Goal: Transaction & Acquisition: Purchase product/service

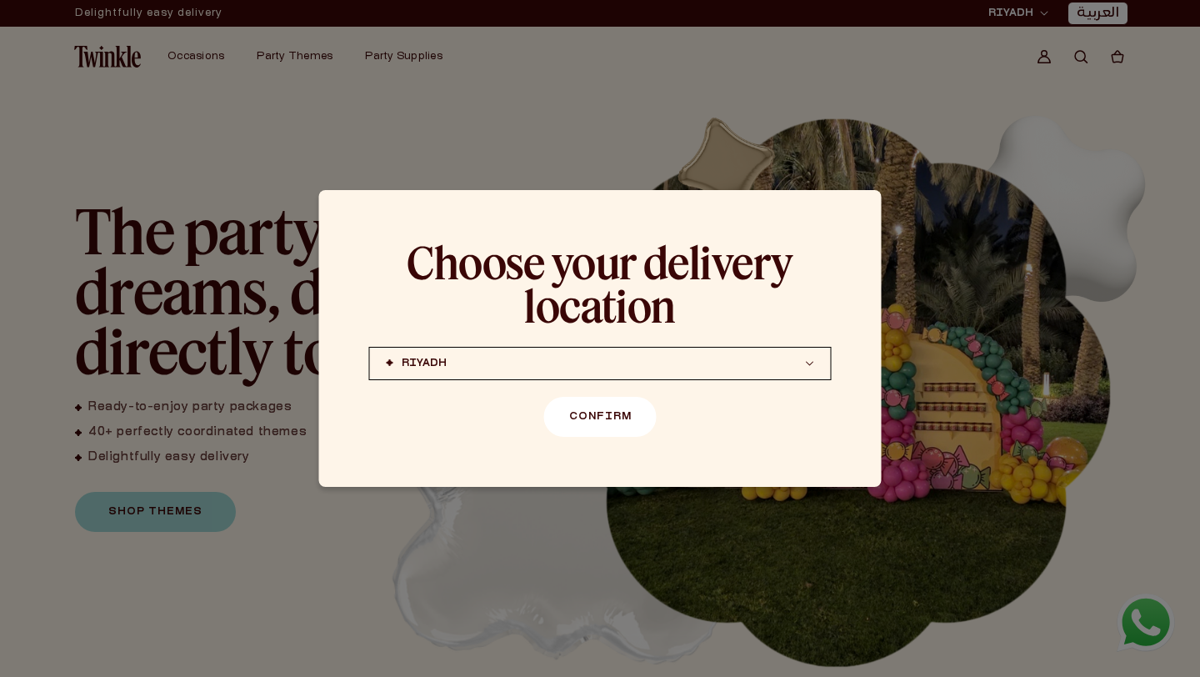
click at [626, 411] on button "Confirm" at bounding box center [600, 417] width 112 height 40
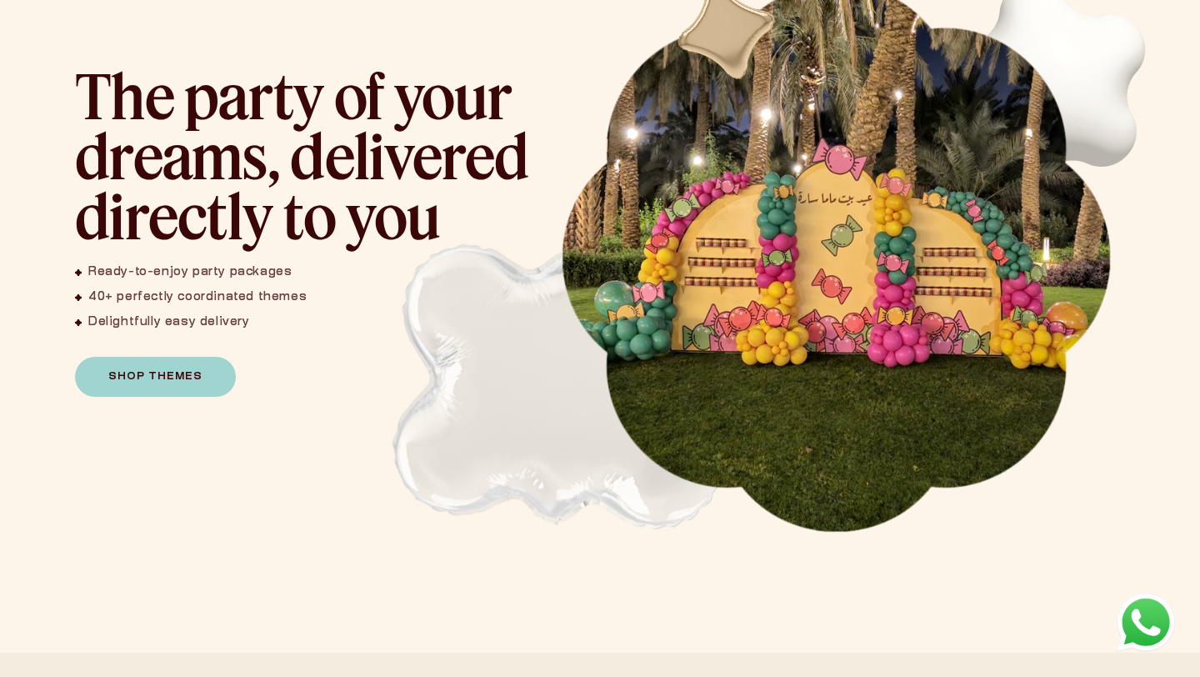
scroll to position [158, 0]
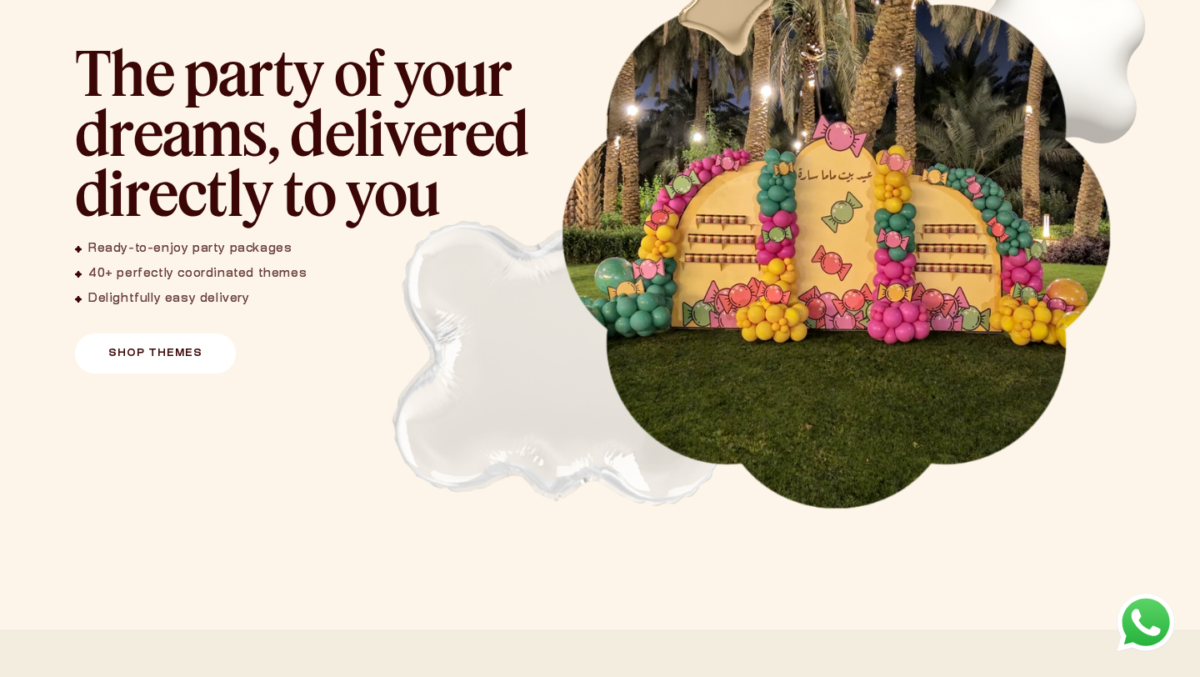
click at [126, 367] on link "Shop Themes" at bounding box center [155, 353] width 161 height 40
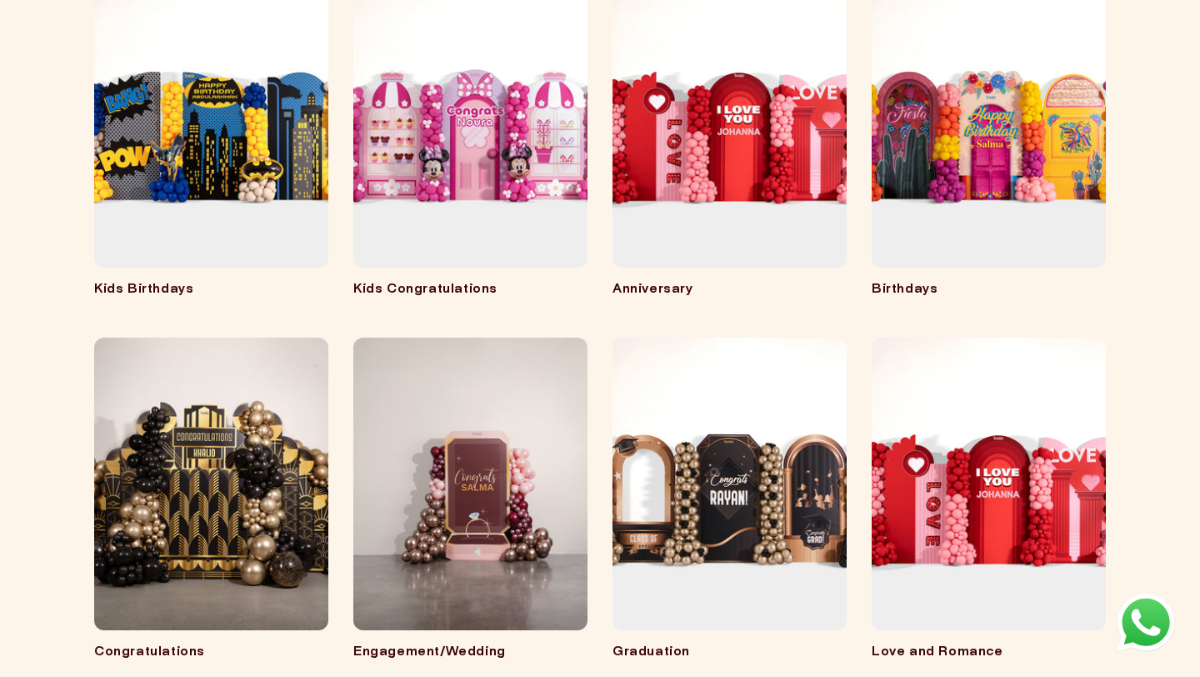
scroll to position [351, 0]
click at [722, 281] on link "Anniversary" at bounding box center [729, 289] width 234 height 17
click at [179, 281] on link "Kids Birthdays" at bounding box center [211, 289] width 234 height 17
click at [490, 643] on link "Engagement/Wedding" at bounding box center [470, 651] width 234 height 17
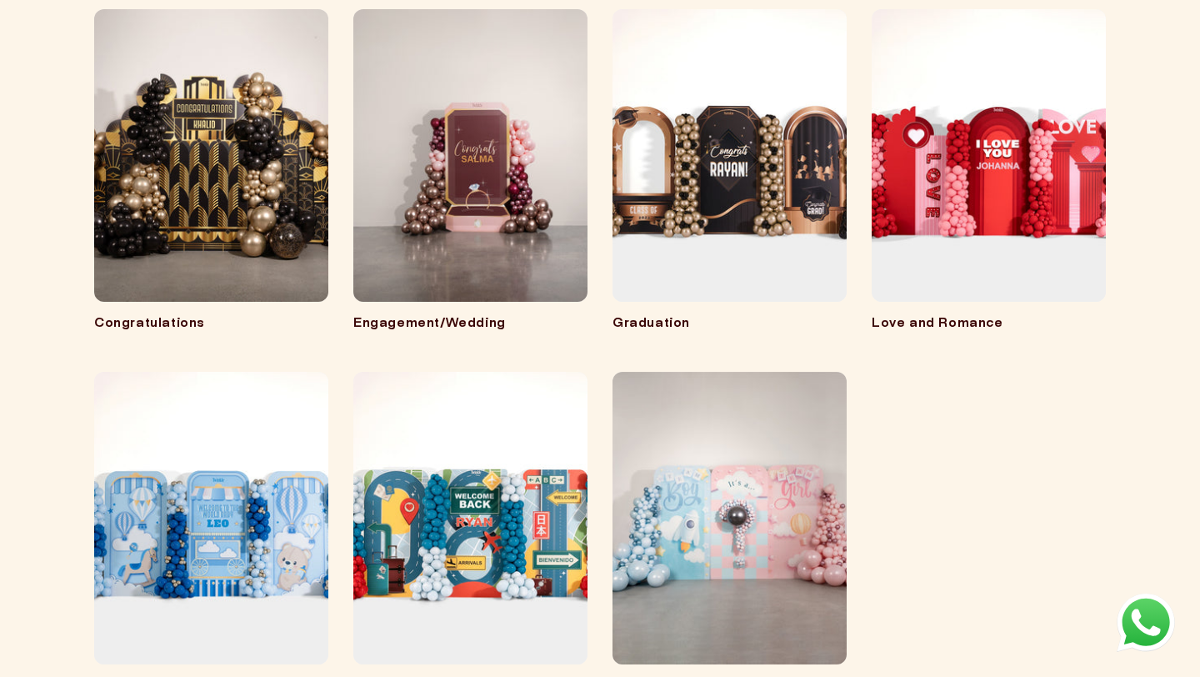
click at [432, 316] on link "Engagement/Wedding" at bounding box center [470, 324] width 234 height 17
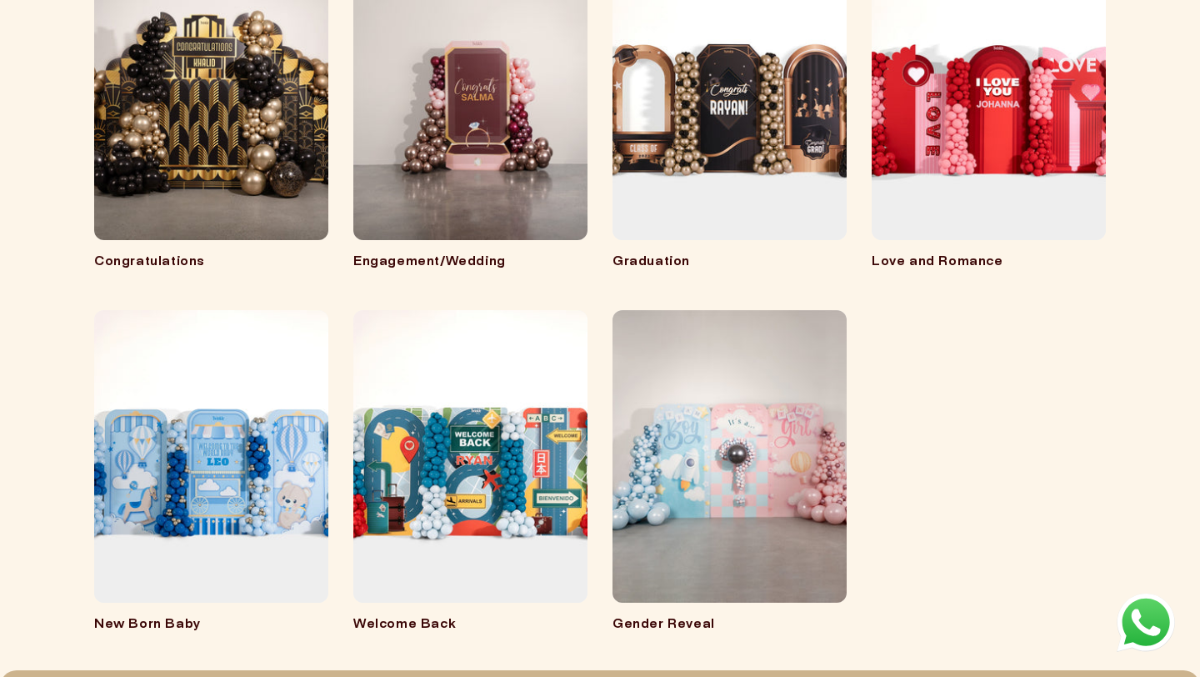
scroll to position [797, 0]
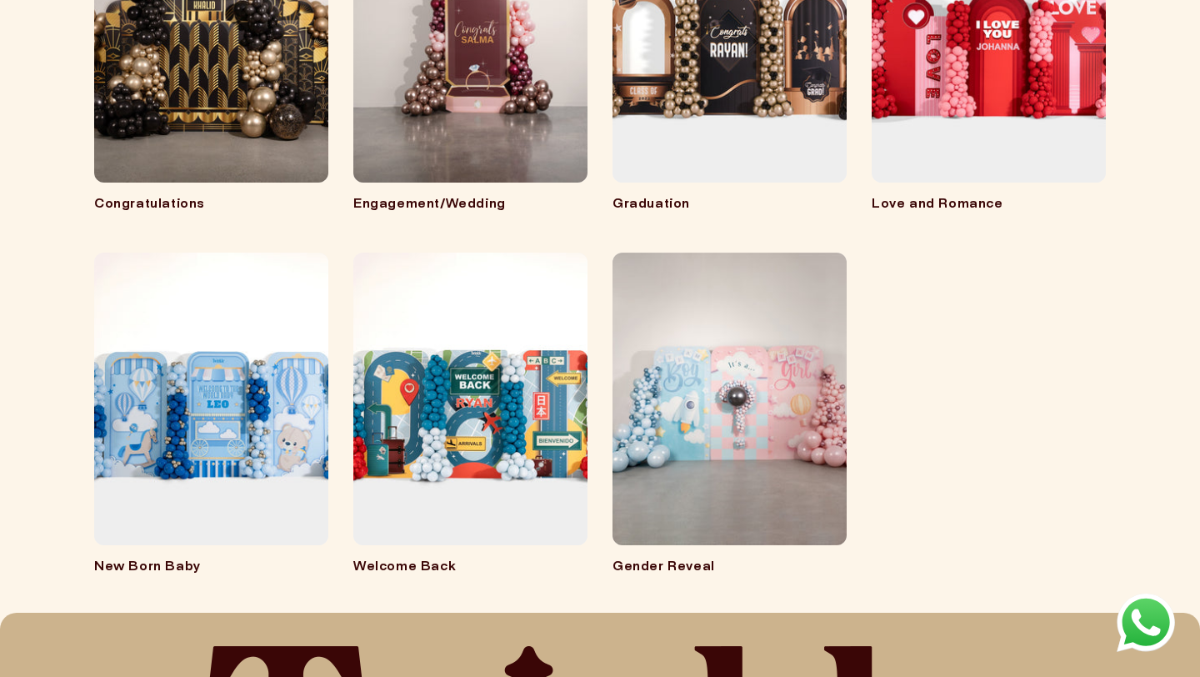
click at [454, 559] on link "Welcome Back" at bounding box center [470, 567] width 234 height 17
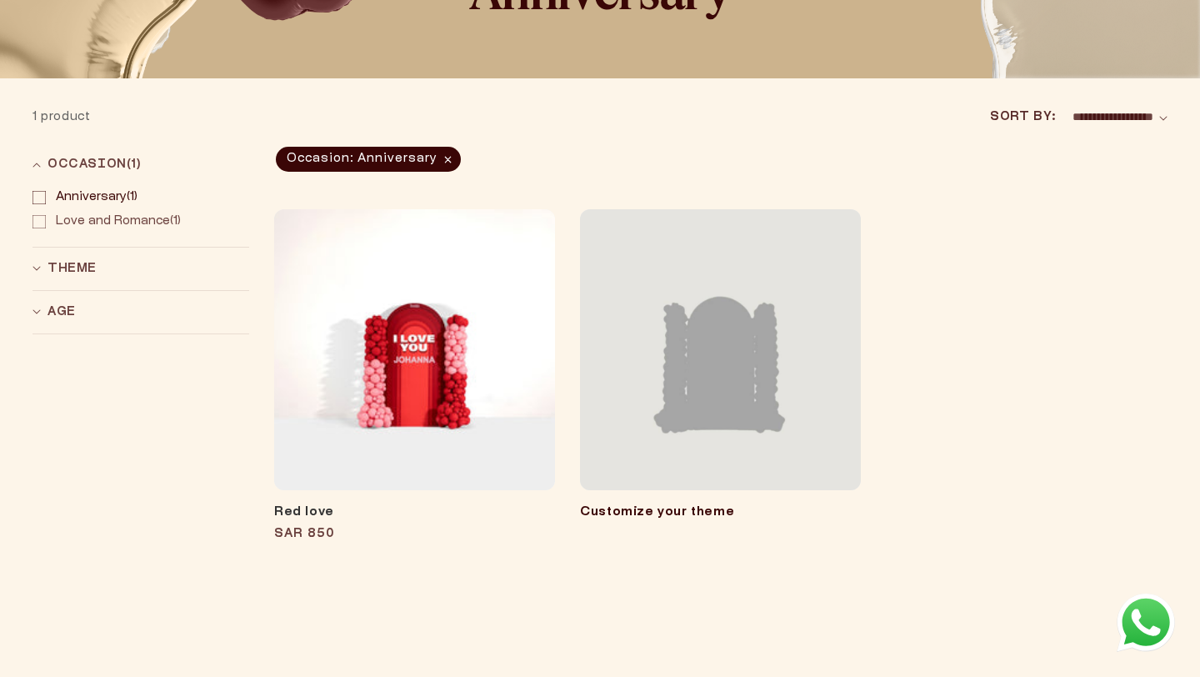
scroll to position [179, 0]
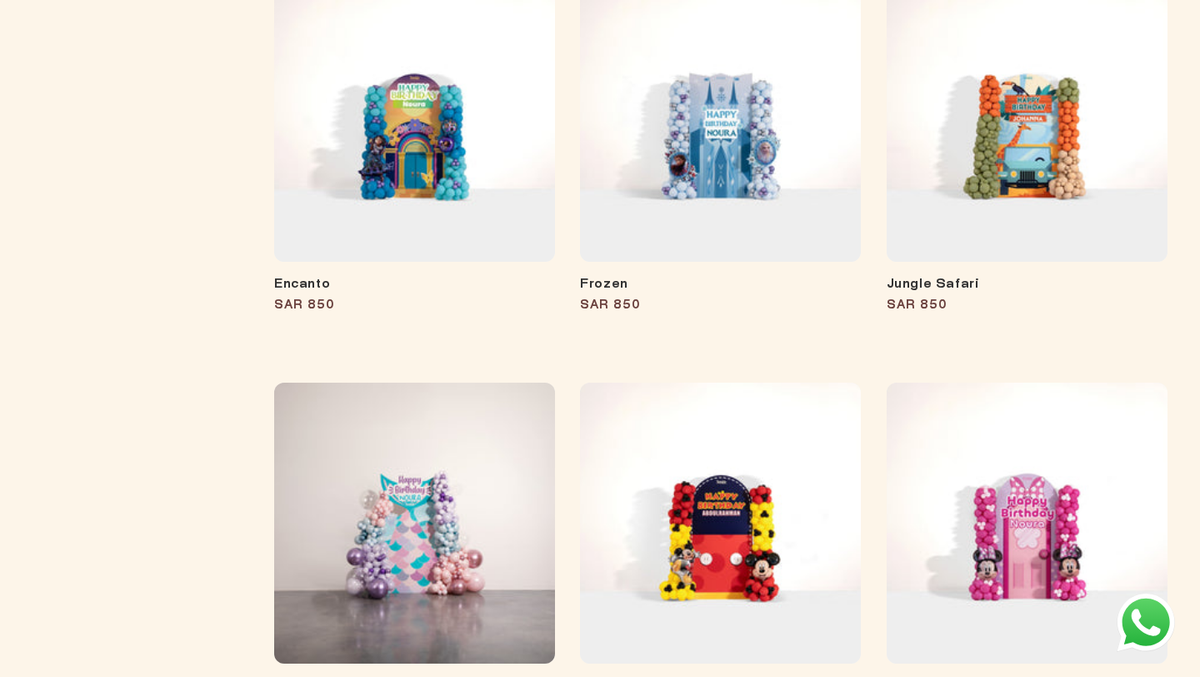
scroll to position [1205, 0]
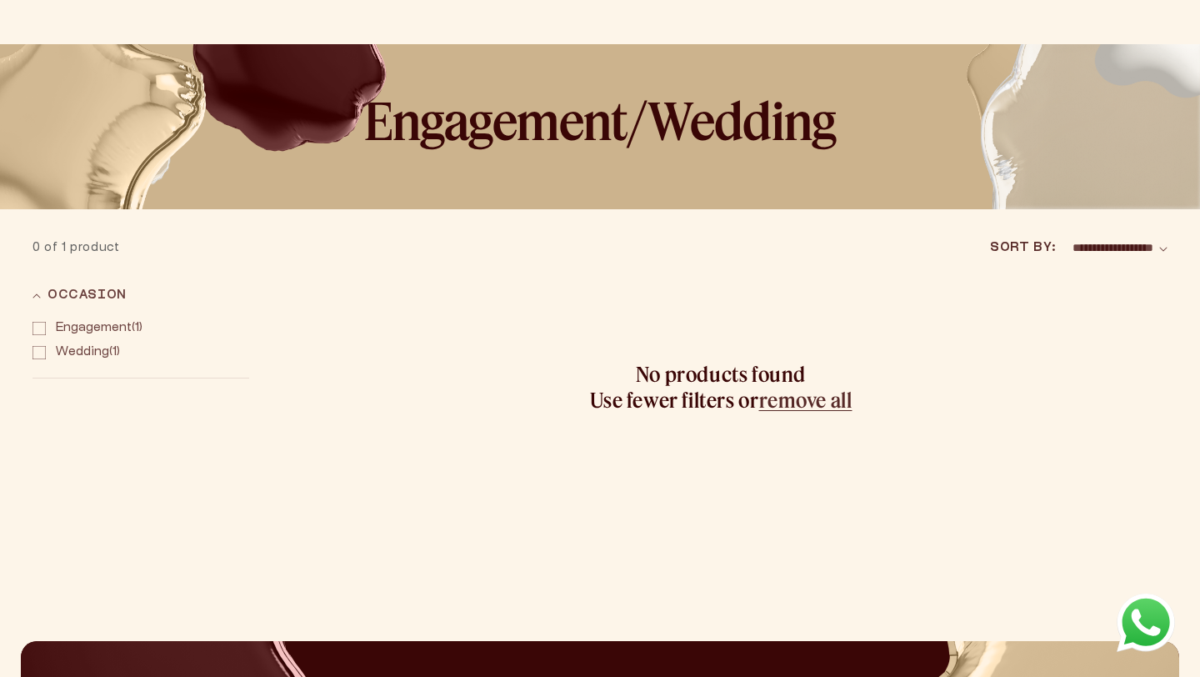
scroll to position [137, 0]
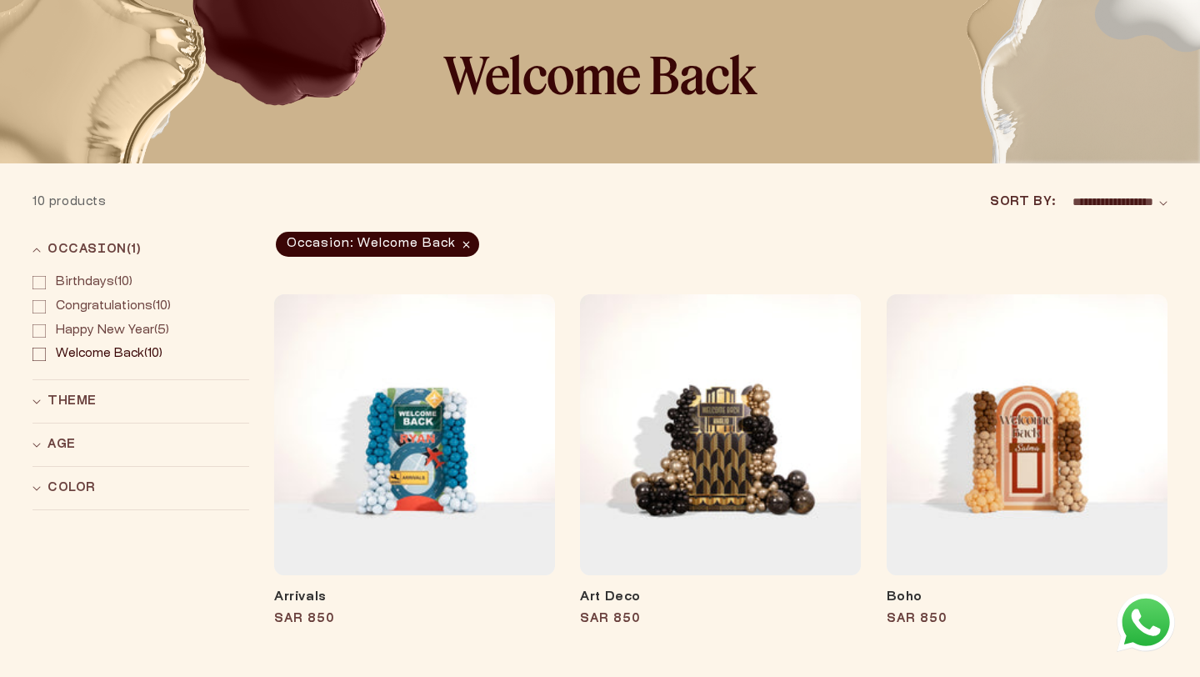
scroll to position [147, 0]
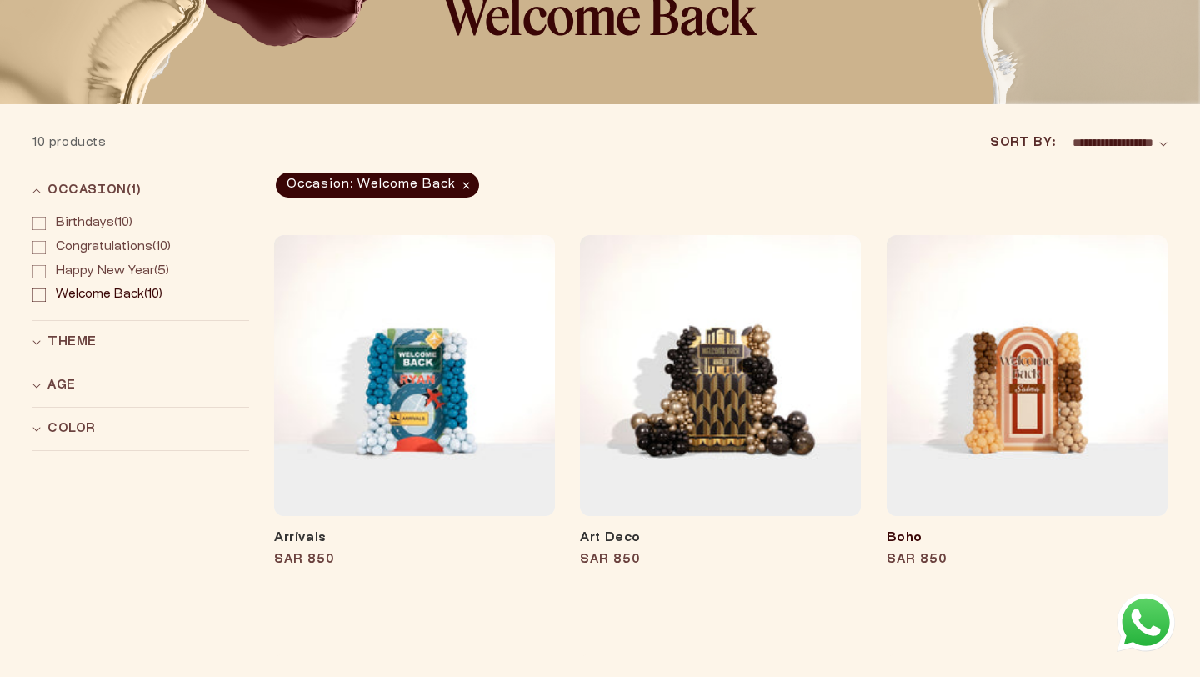
click at [1015, 530] on link "Boho" at bounding box center [1027, 538] width 281 height 17
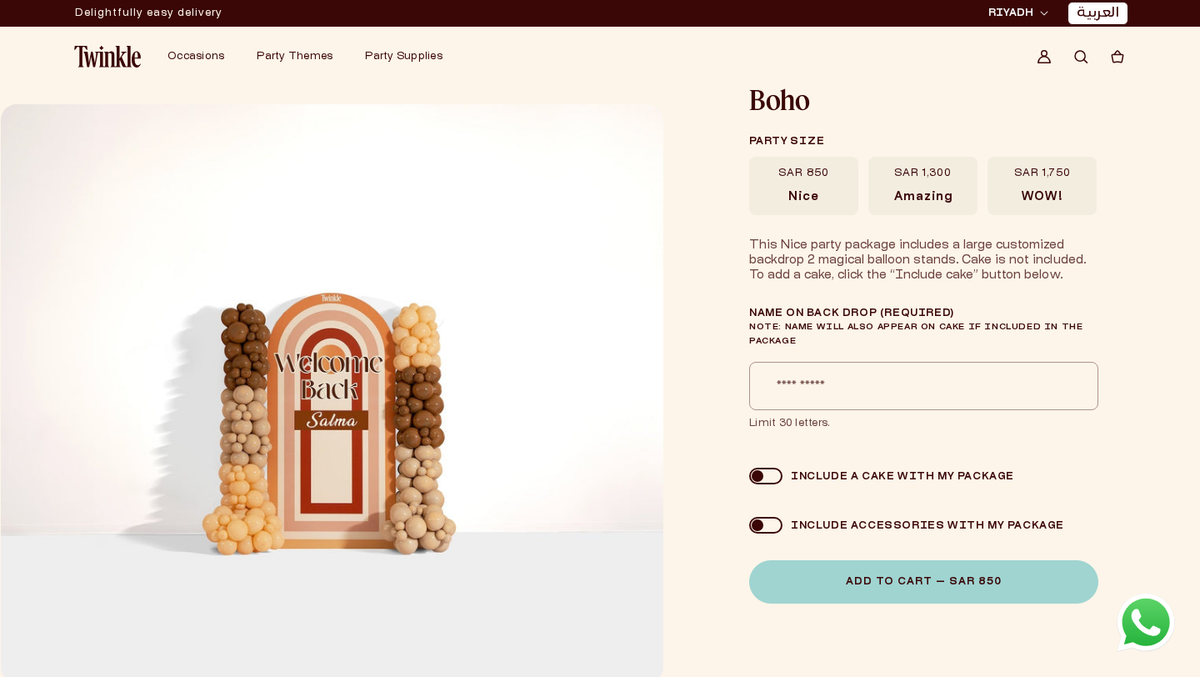
click at [1004, 212] on label "SAR 1,750 WOW!" at bounding box center [1041, 186] width 109 height 58
